Goal: Task Accomplishment & Management: Use online tool/utility

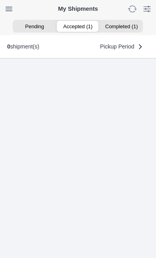
click at [78, 25] on ion-segment-button "Accepted (1)" at bounding box center [77, 26] width 43 height 11
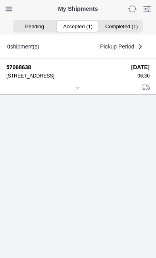
click at [80, 90] on icon at bounding box center [77, 87] width 5 height 5
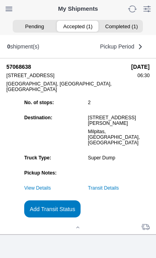
scroll to position [76, 0]
click at [0, 0] on slot "Add Transit Status" at bounding box center [0, 0] width 0 height 0
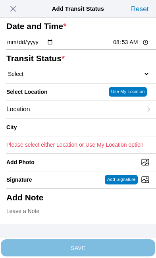
click at [133, 46] on input "08:53" at bounding box center [130, 42] width 37 height 8
type input "07:40"
click at [26, 77] on select "Select Arrive at Drop Off Arrive at Pickup Break Start Break Stop Depart Drop O…" at bounding box center [77, 73] width 143 height 7
select select "DPTPULOC"
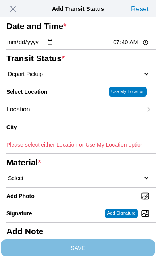
click at [64, 118] on div "Location" at bounding box center [74, 109] width 136 height 17
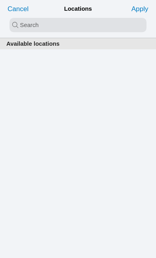
click at [22, 25] on input "search text" at bounding box center [78, 25] width 137 height 14
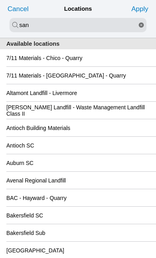
type input "san"
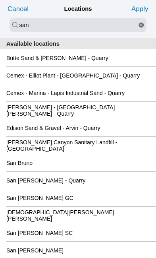
click at [65, 206] on div "San [PERSON_NAME] GC" at bounding box center [77, 197] width 143 height 17
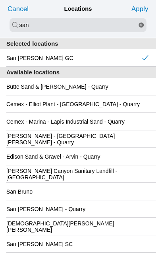
click at [0, 0] on slot "Apply" at bounding box center [0, 0] width 0 height 0
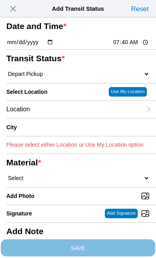
type input "[GEOGRAPHIC_DATA][PERSON_NAME]"
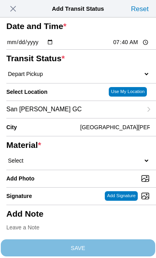
click at [59, 164] on select "Select 1" x 3" Rock 1" x 4" Rock 2" x 4" Rock Asphalt Cold Patch Backfill Spec …" at bounding box center [77, 160] width 143 height 7
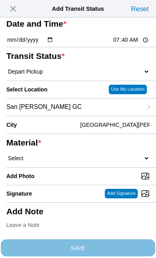
select select "708654"
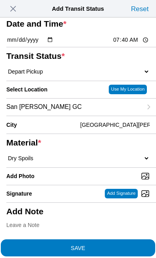
click at [110, 244] on span "SAVE" at bounding box center [77, 247] width 143 height 6
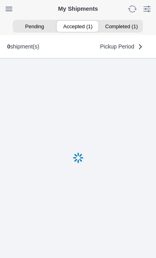
scroll to position [0, 0]
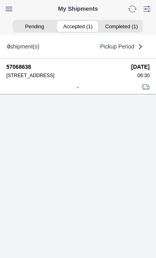
click at [81, 91] on div at bounding box center [77, 88] width 143 height 6
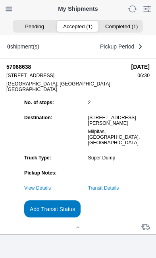
scroll to position [76, 0]
